Goal: Information Seeking & Learning: Learn about a topic

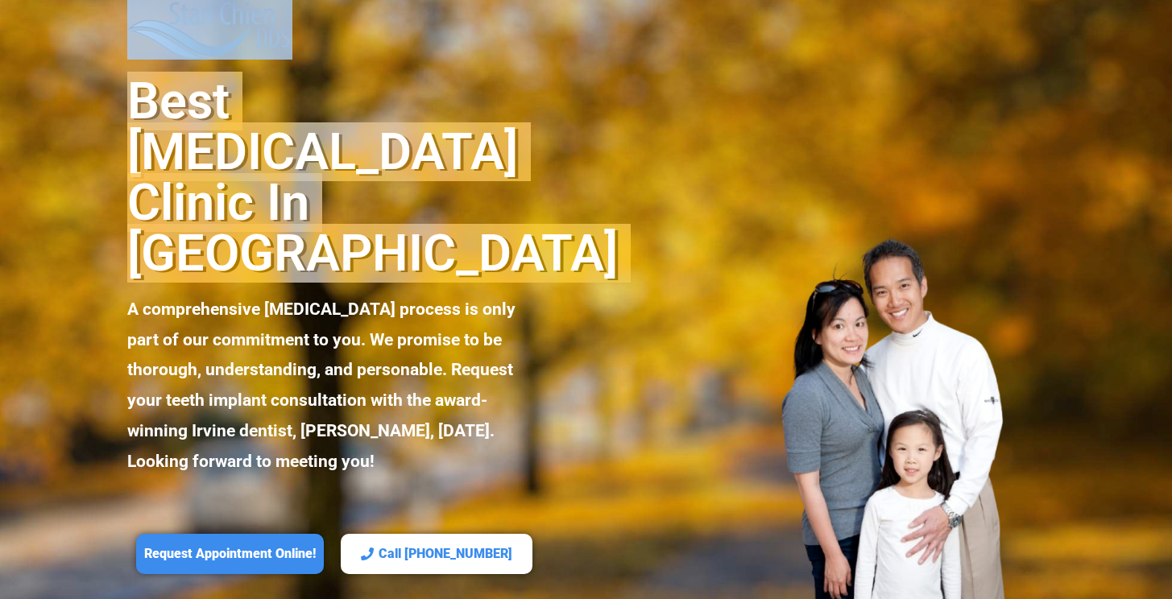
drag, startPoint x: 114, startPoint y: 94, endPoint x: 296, endPoint y: 179, distance: 200.7
click at [338, 235] on section "[PERSON_NAME] Reviews Financing Services Veneers Cosmetic Dentistry Dental Impl…" at bounding box center [586, 313] width 1172 height 627
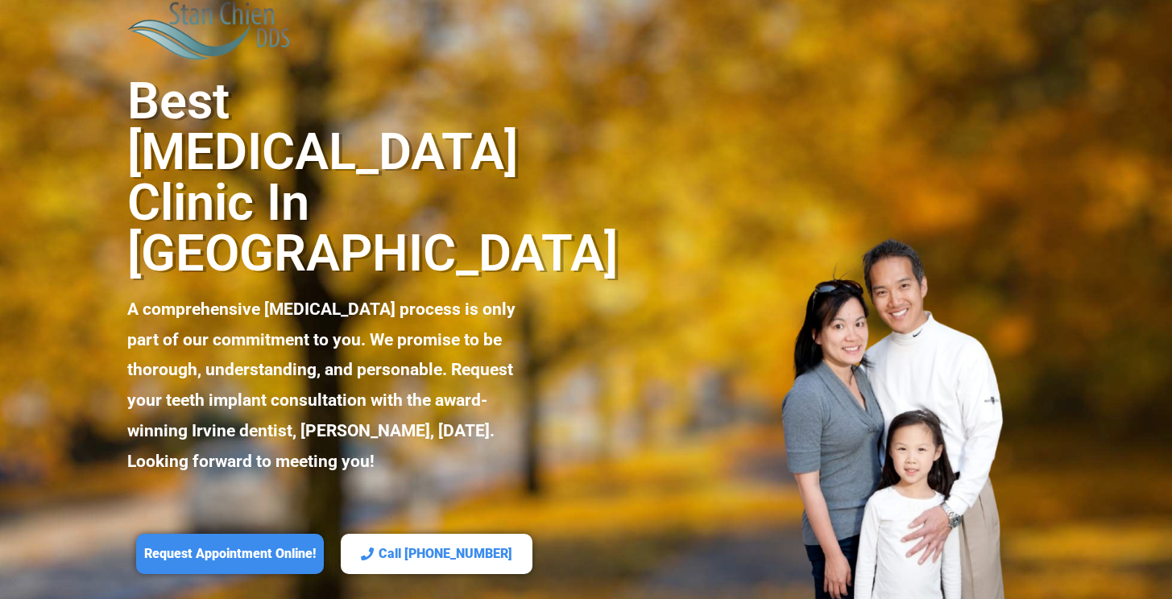
click at [295, 180] on h2 "Best [MEDICAL_DATA] Clinic in [GEOGRAPHIC_DATA]" at bounding box center [333, 177] width 413 height 203
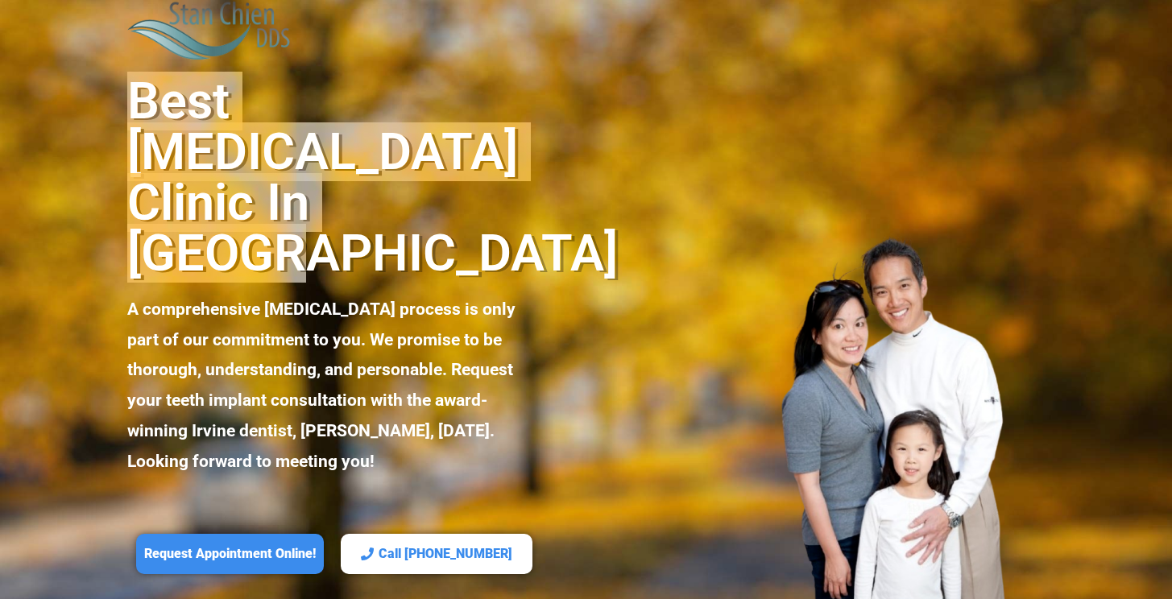
drag, startPoint x: 292, startPoint y: 217, endPoint x: 138, endPoint y: 106, distance: 190.9
click at [138, 106] on h2 "Best [MEDICAL_DATA] Clinic in [GEOGRAPHIC_DATA]" at bounding box center [333, 177] width 413 height 203
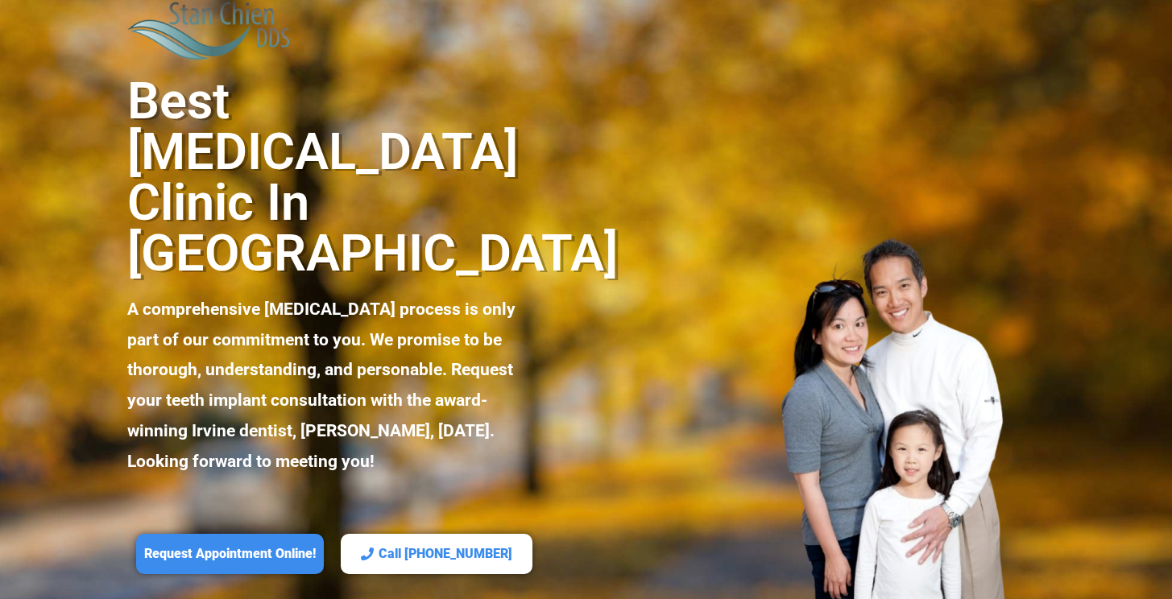
click at [147, 107] on h2 "Best [MEDICAL_DATA] Clinic in [GEOGRAPHIC_DATA]" at bounding box center [333, 177] width 413 height 203
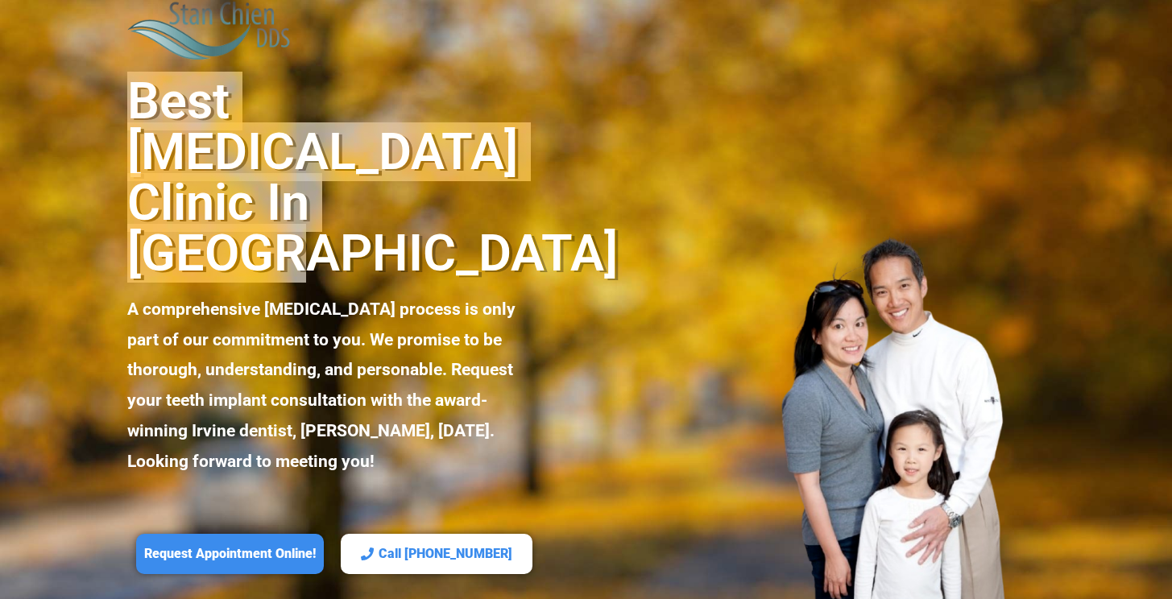
drag, startPoint x: 130, startPoint y: 98, endPoint x: 525, endPoint y: 205, distance: 409.6
click at [525, 205] on h2 "Best [MEDICAL_DATA] Clinic in [GEOGRAPHIC_DATA]" at bounding box center [333, 177] width 413 height 203
click at [524, 205] on h2 "Best [MEDICAL_DATA] Clinic in [GEOGRAPHIC_DATA]" at bounding box center [333, 177] width 413 height 203
drag, startPoint x: 383, startPoint y: 207, endPoint x: 136, endPoint y: 100, distance: 269.5
click at [136, 100] on h2 "Best [MEDICAL_DATA] Clinic in [GEOGRAPHIC_DATA]" at bounding box center [333, 177] width 413 height 203
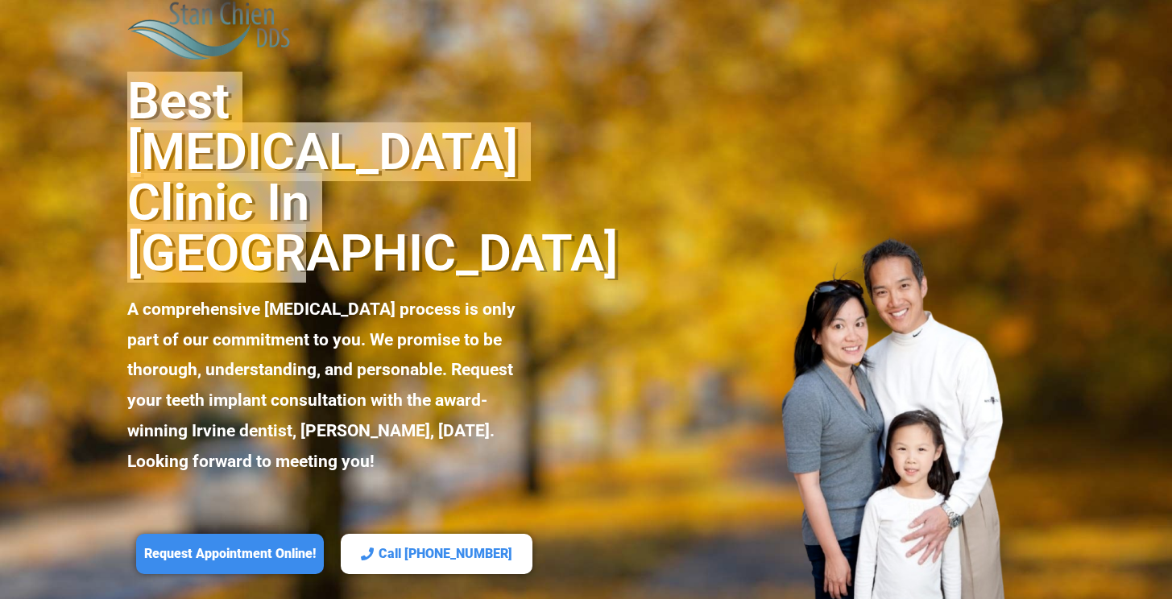
click at [138, 97] on h2 "Best [MEDICAL_DATA] Clinic in [GEOGRAPHIC_DATA]" at bounding box center [333, 177] width 413 height 203
drag, startPoint x: 129, startPoint y: 93, endPoint x: 389, endPoint y: 205, distance: 282.9
click at [387, 209] on h2 "Best [MEDICAL_DATA] Clinic in [GEOGRAPHIC_DATA]" at bounding box center [333, 177] width 413 height 203
click at [402, 176] on h2 "Best [MEDICAL_DATA] Clinic in [GEOGRAPHIC_DATA]" at bounding box center [333, 177] width 413 height 203
